Goal: Task Accomplishment & Management: Manage account settings

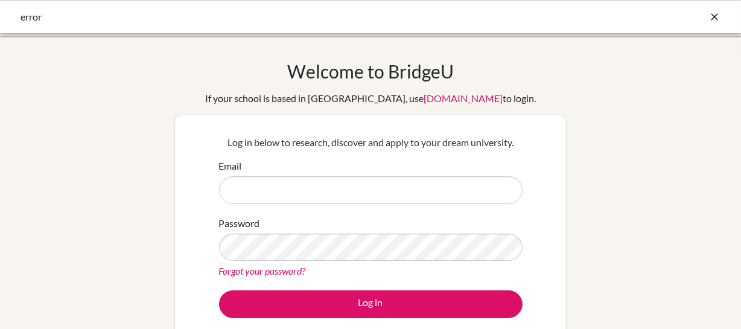
type input "[PERSON_NAME][EMAIL_ADDRESS][PERSON_NAME]"
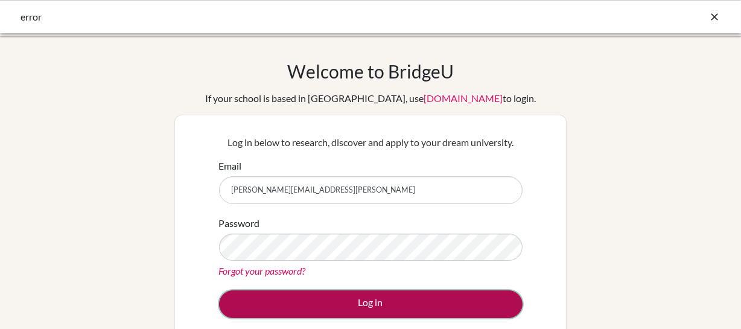
drag, startPoint x: 0, startPoint y: 0, endPoint x: 259, endPoint y: 305, distance: 399.9
click at [259, 305] on button "Log in" at bounding box center [371, 304] width 304 height 28
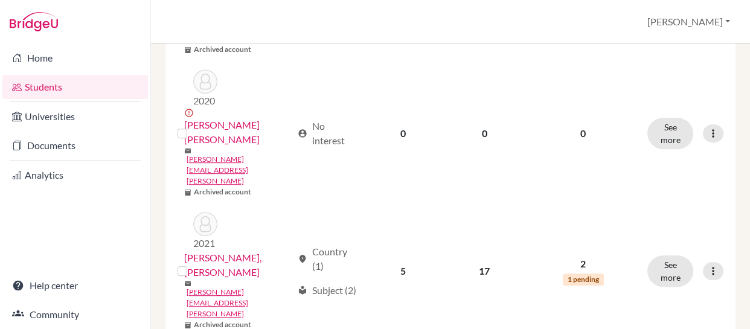
scroll to position [703, 0]
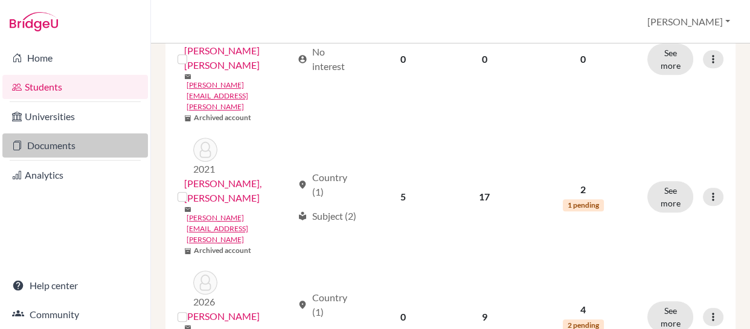
click at [42, 145] on link "Documents" at bounding box center [74, 145] width 145 height 24
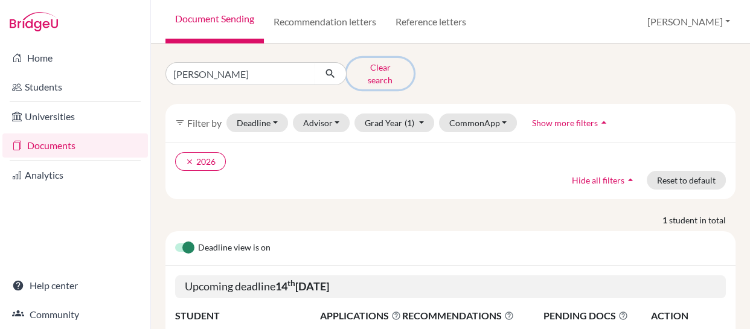
click at [385, 68] on button "Clear search" at bounding box center [379, 73] width 67 height 31
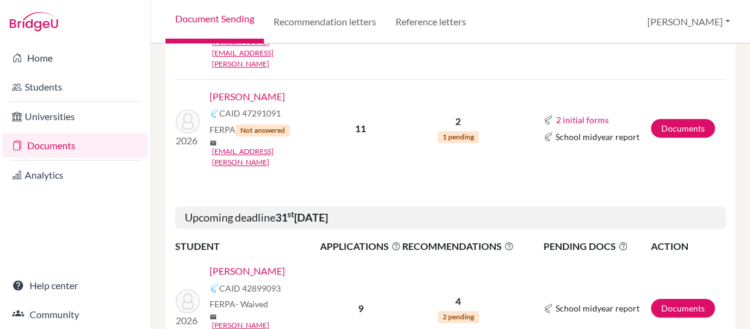
scroll to position [471, 0]
click at [664, 299] on link "Documents" at bounding box center [683, 308] width 64 height 19
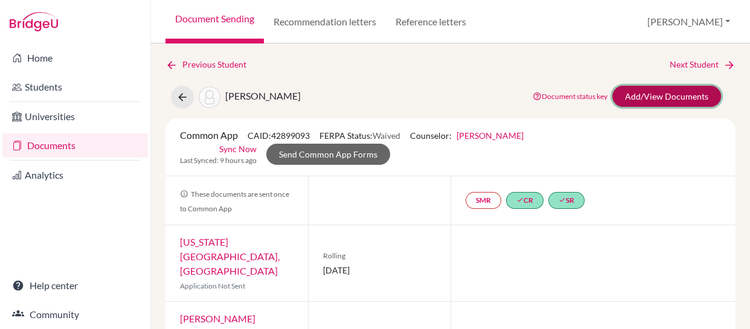
click at [647, 97] on link "Add/View Documents" at bounding box center [666, 96] width 109 height 21
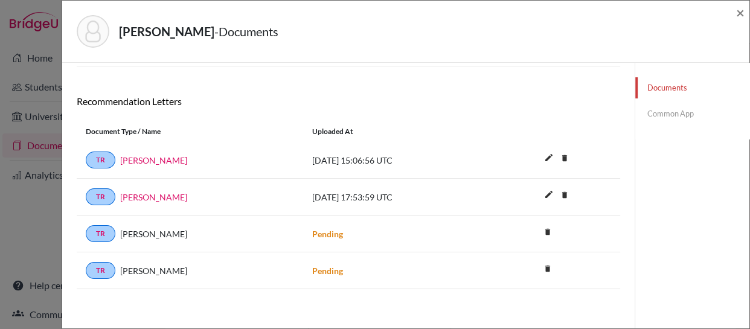
scroll to position [240, 0]
click at [652, 111] on link "Common App" at bounding box center [692, 113] width 114 height 21
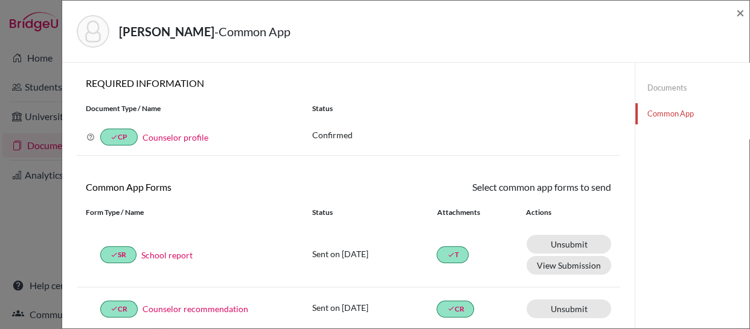
click at [652, 86] on link "Documents" at bounding box center [692, 87] width 114 height 21
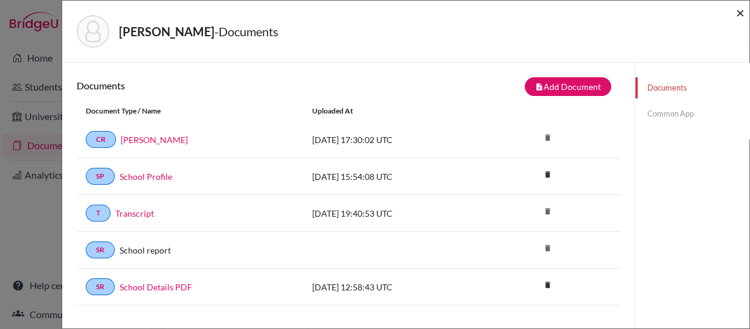
click at [744, 10] on span "×" at bounding box center [740, 13] width 8 height 18
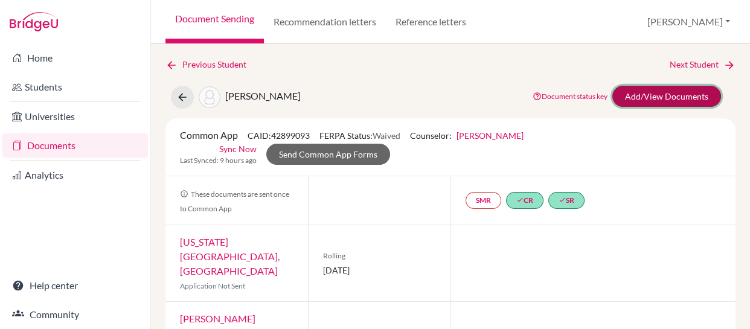
click at [636, 94] on link "Add/View Documents" at bounding box center [666, 96] width 109 height 21
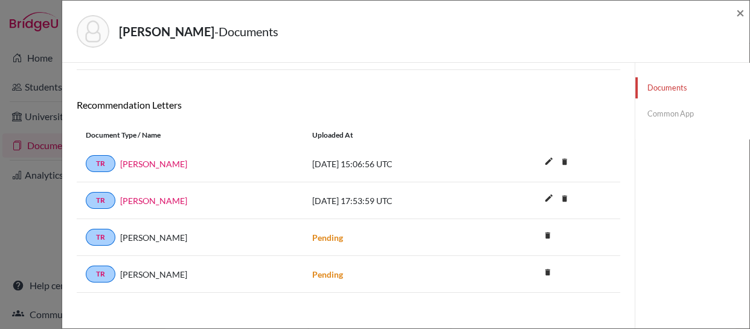
scroll to position [241, 0]
